Goal: Information Seeking & Learning: Learn about a topic

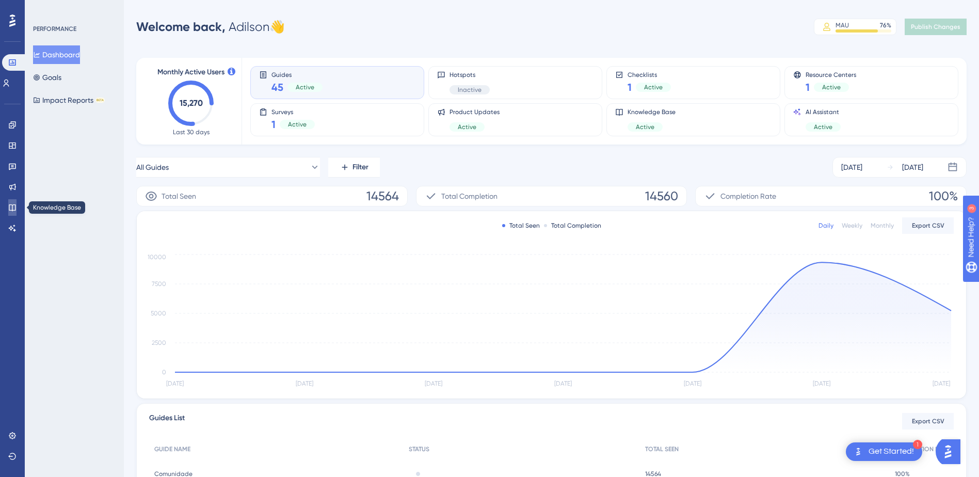
click at [13, 207] on icon at bounding box center [12, 207] width 8 height 8
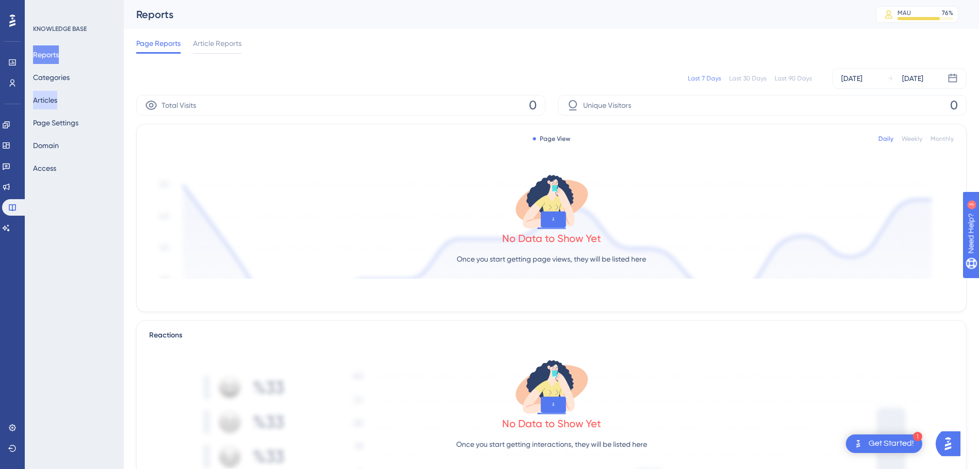
click at [52, 103] on button "Articles" at bounding box center [45, 100] width 24 height 19
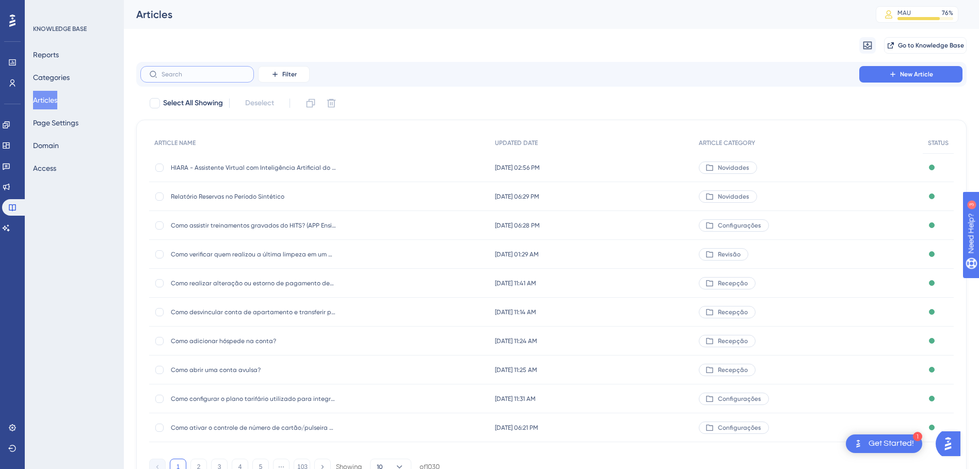
click at [205, 77] on input "text" at bounding box center [204, 74] width 84 height 7
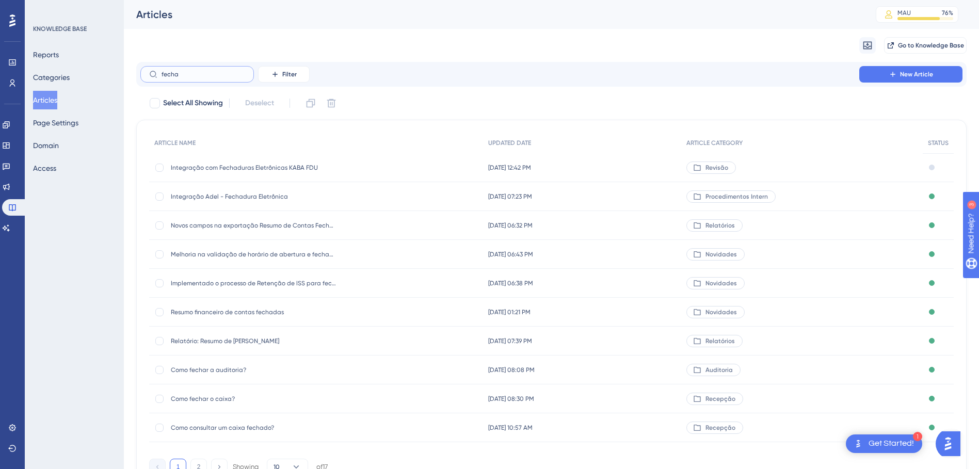
type input "fecha"
click at [231, 166] on span "Integração com Fechaduras Eletrônicas KABA FDU" at bounding box center [253, 168] width 165 height 8
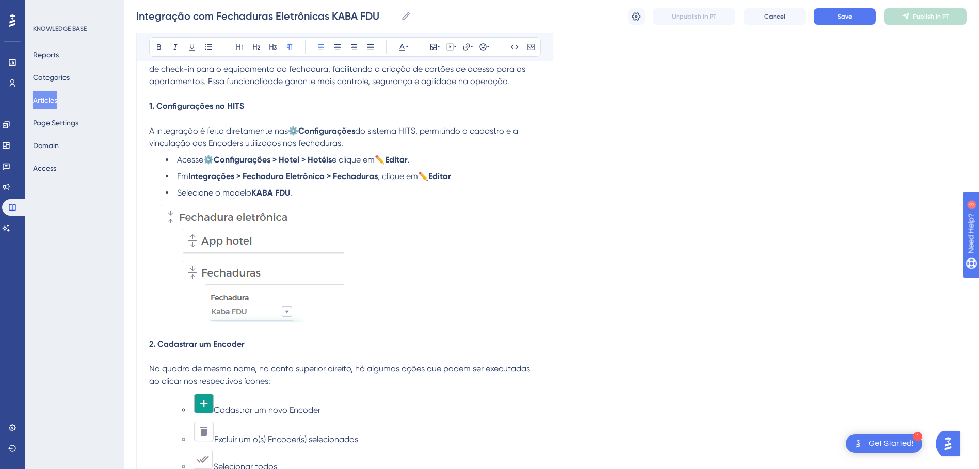
scroll to position [206, 0]
